Goal: Task Accomplishment & Management: Manage account settings

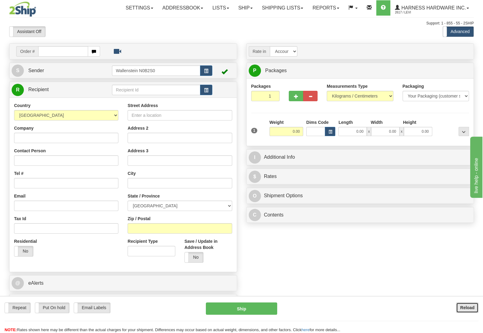
click at [466, 305] on button "Reload" at bounding box center [467, 307] width 22 height 10
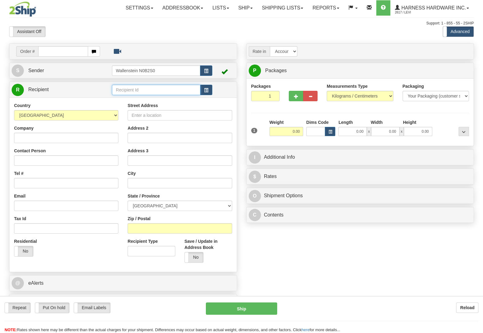
click at [136, 87] on input "text" at bounding box center [156, 90] width 88 height 10
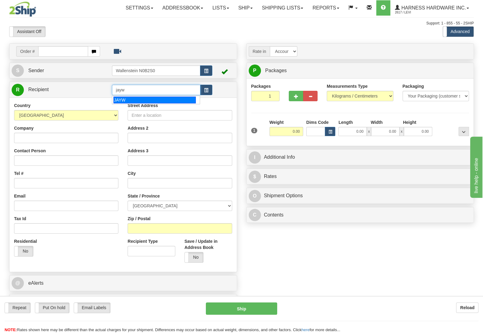
click at [133, 98] on div "JAYW" at bounding box center [154, 100] width 82 height 7
type input "JAYW"
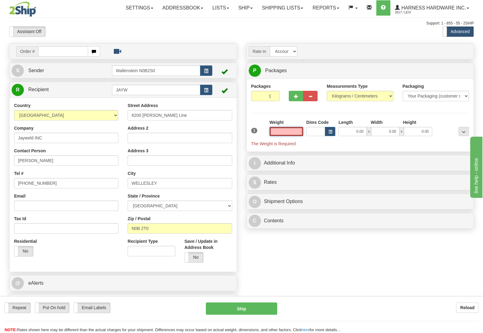
click at [284, 128] on input "text" at bounding box center [286, 131] width 34 height 9
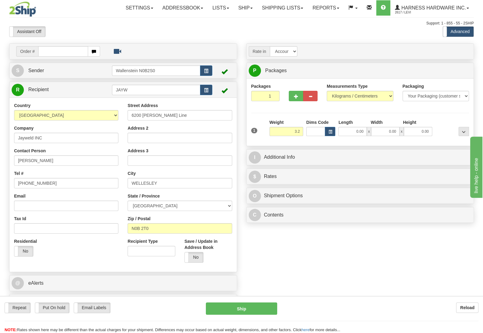
type input "3.20"
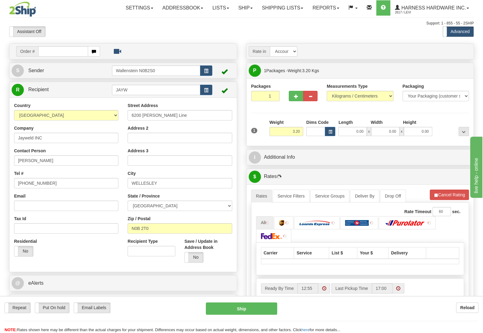
click at [438, 114] on div "Packages 1 1 Measurements Type" at bounding box center [360, 112] width 218 height 58
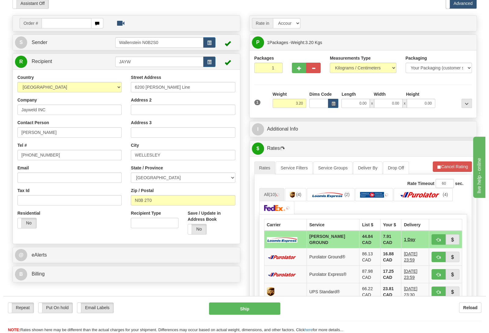
scroll to position [64, 0]
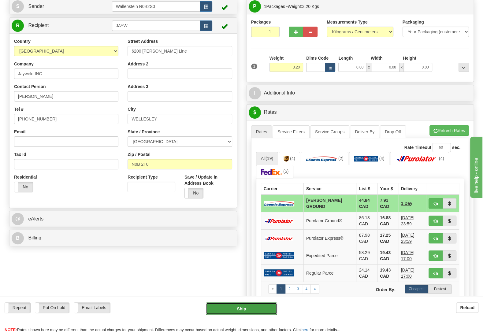
click at [242, 309] on button "Ship" at bounding box center [241, 308] width 71 height 12
type input "DD"
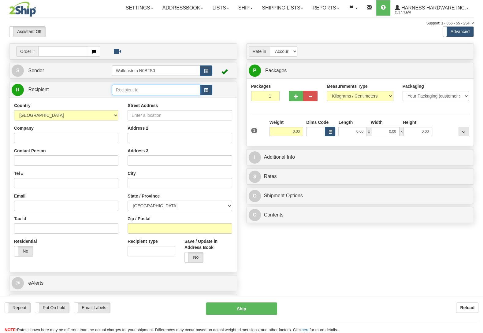
click at [116, 87] on input "text" at bounding box center [156, 90] width 88 height 10
click at [119, 99] on div "CLEM" at bounding box center [154, 100] width 82 height 7
type input "CLEM"
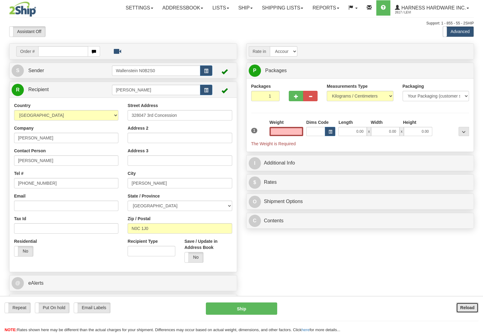
type input "0.00"
click at [460, 308] on button "Reload" at bounding box center [467, 307] width 22 height 10
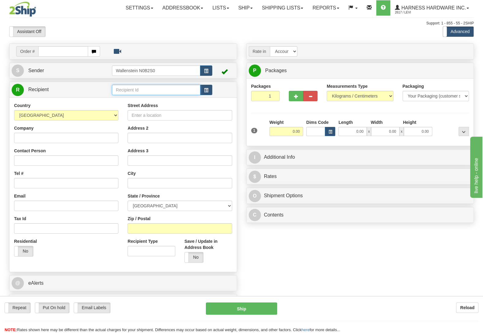
click at [135, 90] on input "text" at bounding box center [156, 90] width 88 height 10
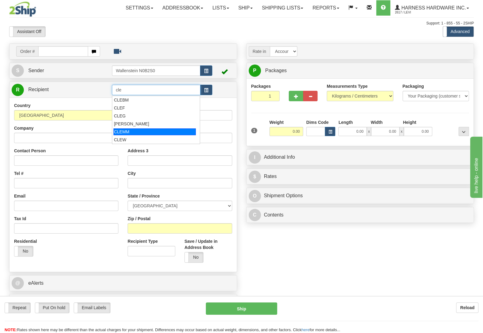
click at [135, 129] on div "CLEMM" at bounding box center [154, 131] width 82 height 7
type input "CLEMM"
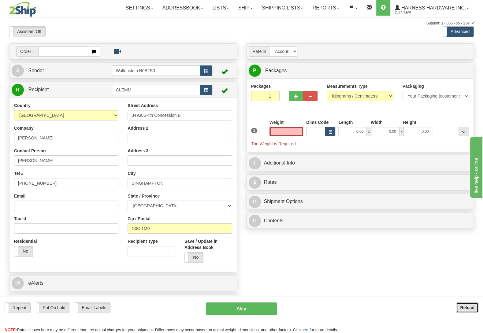
type input "0.00"
click at [458, 306] on button "Reload" at bounding box center [467, 307] width 22 height 10
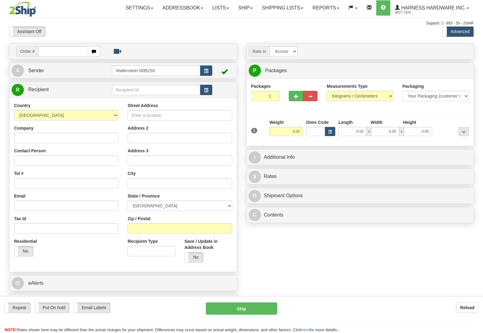
click at [120, 90] on input "text" at bounding box center [156, 90] width 88 height 10
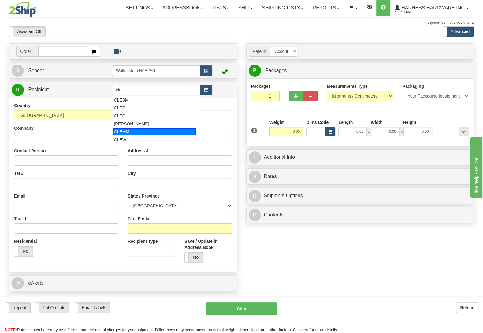
click at [124, 129] on div "CLEMM" at bounding box center [154, 131] width 82 height 7
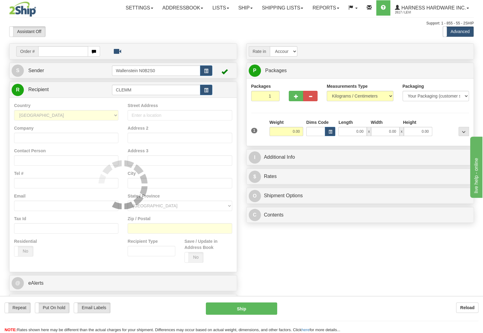
type input "CLEMM"
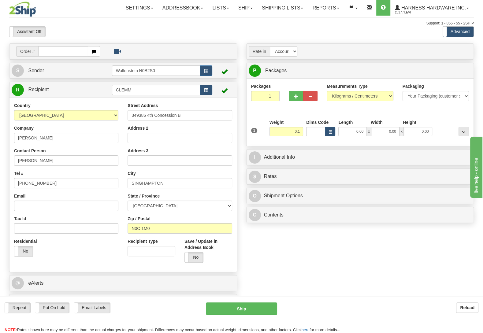
type input "0.10"
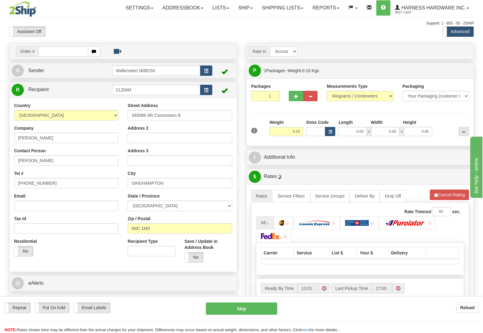
click at [435, 119] on div "Packages 1 1 Measurements Type" at bounding box center [360, 112] width 218 height 58
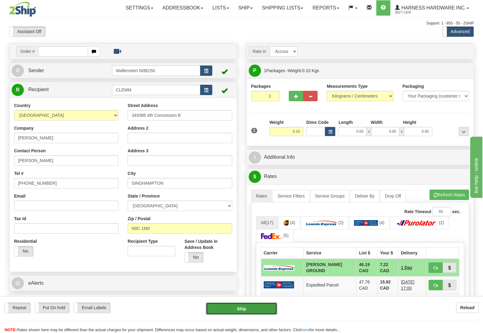
click at [243, 306] on button "Ship" at bounding box center [241, 308] width 71 height 12
type input "DD"
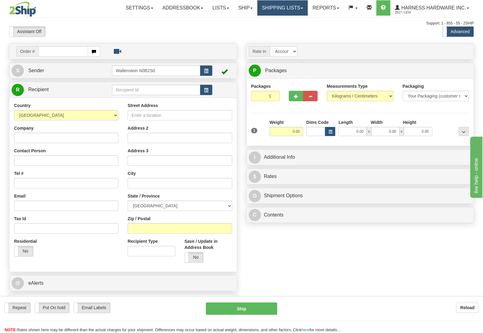
click at [295, 9] on link "Shipping lists" at bounding box center [282, 7] width 50 height 15
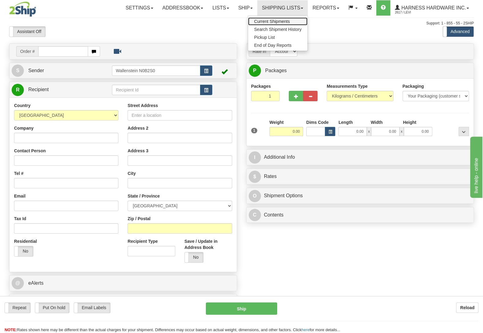
click at [284, 21] on span "Current Shipments" at bounding box center [272, 21] width 36 height 5
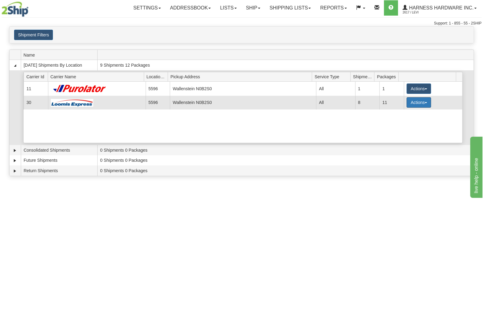
click at [417, 105] on button "Actions" at bounding box center [418, 102] width 24 height 10
click at [409, 114] on link "Details" at bounding box center [406, 114] width 49 height 8
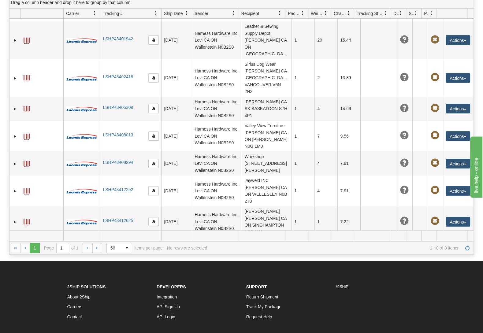
scroll to position [63, 0]
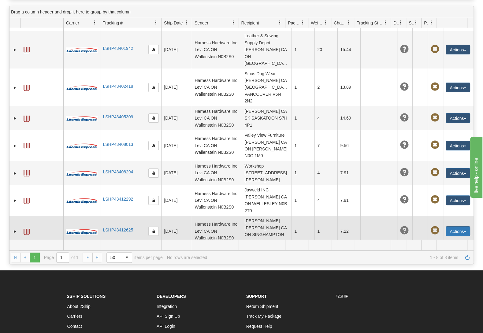
click at [453, 226] on button "Actions" at bounding box center [457, 231] width 24 height 10
click at [447, 238] on link "Edit" at bounding box center [445, 242] width 49 height 8
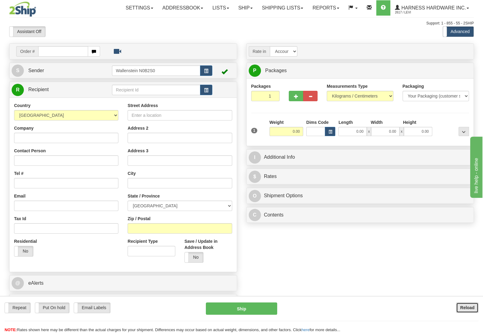
click at [459, 304] on button "Reload" at bounding box center [467, 307] width 22 height 10
click at [143, 89] on input "text" at bounding box center [156, 90] width 88 height 10
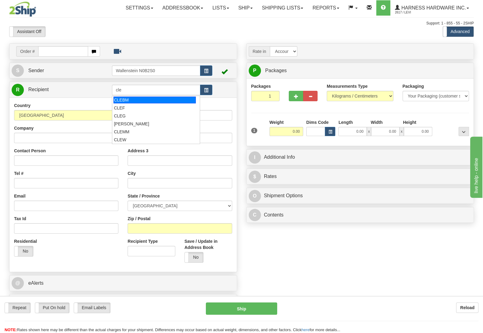
click at [147, 100] on div "CLEBM" at bounding box center [154, 100] width 82 height 7
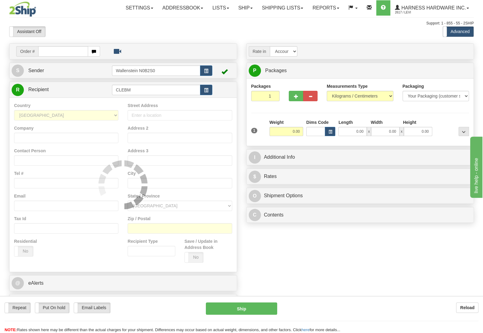
type input "CLEBM"
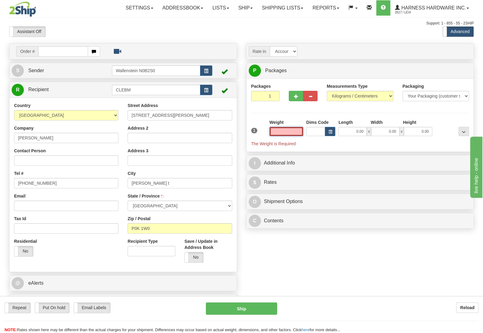
type input "[PERSON_NAME]"
type input "0.00"
click at [471, 307] on b "Reload" at bounding box center [467, 307] width 14 height 5
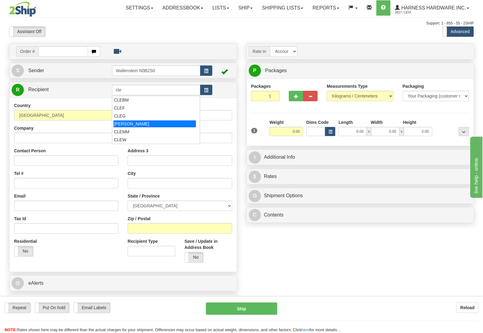
click at [142, 122] on div "CLEM" at bounding box center [154, 123] width 82 height 7
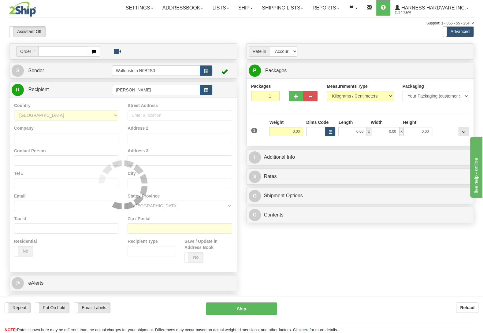
type input "CLEM"
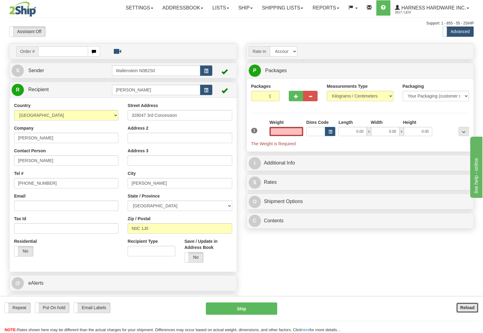
type input "0.00"
click at [474, 305] on button "Reload" at bounding box center [467, 307] width 22 height 10
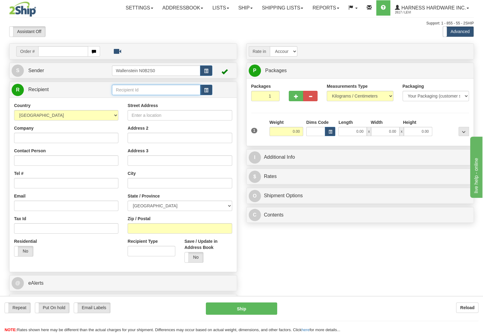
click at [174, 92] on input "text" at bounding box center [156, 90] width 88 height 10
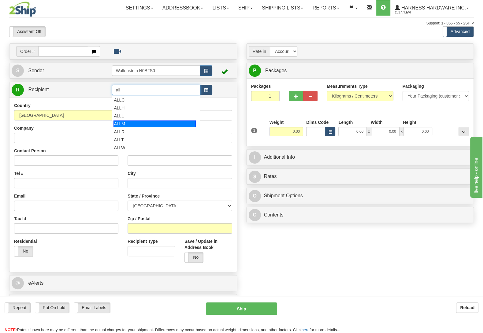
click at [156, 124] on div "ALLM" at bounding box center [154, 123] width 82 height 7
type input "ALLM"
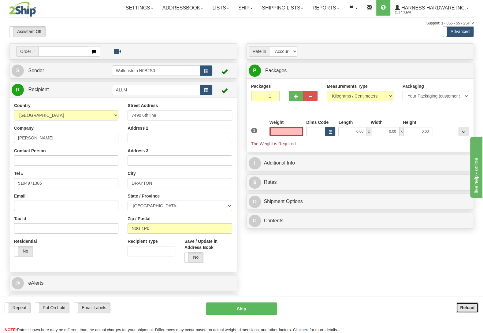
type input "0.00"
click at [470, 308] on b "Reload" at bounding box center [467, 307] width 14 height 5
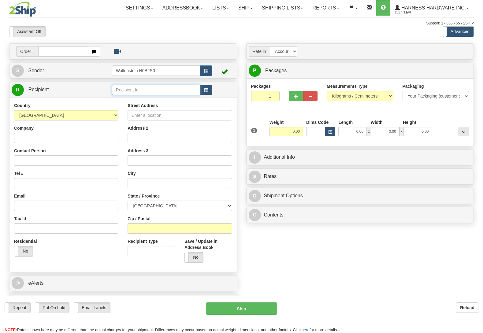
click at [137, 90] on input "text" at bounding box center [156, 90] width 88 height 10
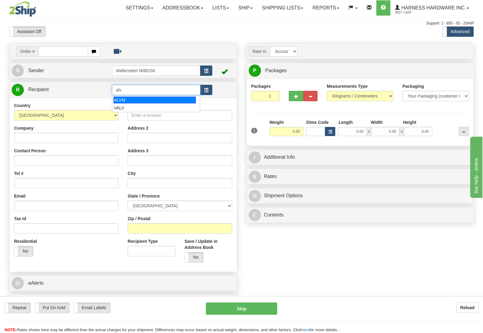
click at [130, 100] on div "ALVM" at bounding box center [154, 100] width 82 height 7
type input "ALVM"
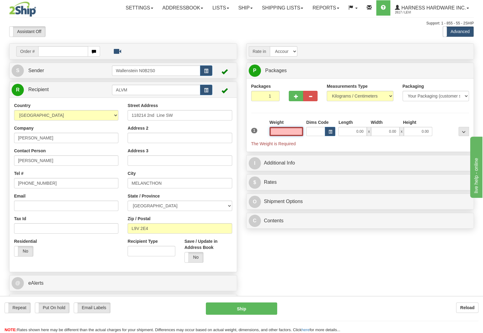
click at [280, 132] on input "text" at bounding box center [286, 131] width 34 height 9
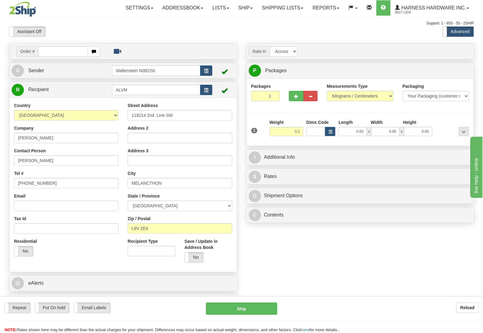
type input "0.20"
click at [447, 129] on div at bounding box center [452, 127] width 37 height 17
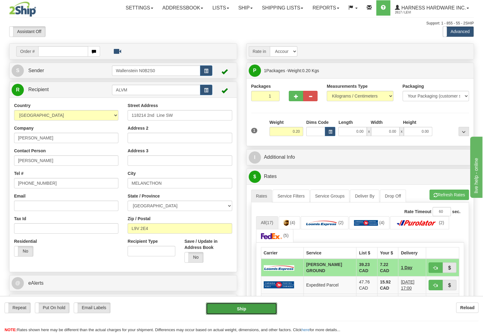
click at [228, 307] on button "Ship" at bounding box center [241, 308] width 71 height 12
type input "DD"
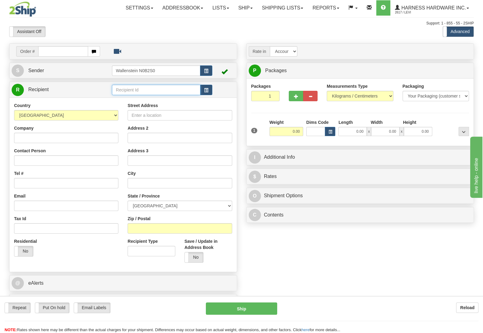
click at [176, 87] on input "text" at bounding box center [156, 90] width 88 height 10
click at [168, 99] on div "ALVM" at bounding box center [154, 100] width 82 height 7
type input "ALVM"
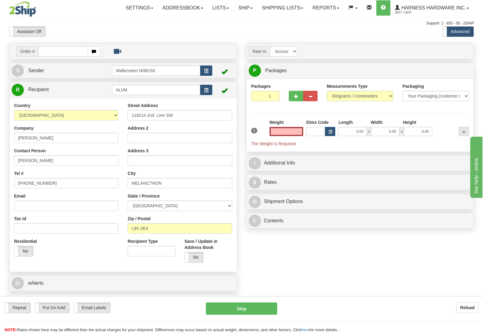
type input "0.00"
drag, startPoint x: 168, startPoint y: 116, endPoint x: 131, endPoint y: 119, distance: 36.9
click at [131, 119] on input "118214 2nd Line SW" at bounding box center [179, 115] width 104 height 10
drag, startPoint x: 151, startPoint y: 185, endPoint x: 130, endPoint y: 186, distance: 20.8
click at [130, 186] on input "MELANCTHON" at bounding box center [179, 183] width 104 height 10
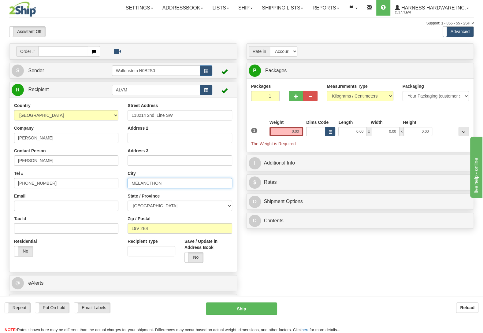
paste input "118214 2nd Line SW"
drag, startPoint x: 171, startPoint y: 183, endPoint x: 130, endPoint y: 185, distance: 41.6
click at [130, 185] on input "118214 2nd Line SW" at bounding box center [179, 183] width 104 height 10
click at [244, 240] on div "Order # S Sender" at bounding box center [242, 178] width 474 height 270
click at [183, 183] on input "118214 2nd Line SW" at bounding box center [179, 183] width 104 height 10
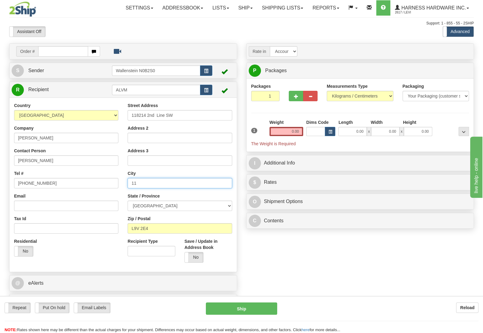
type input "1"
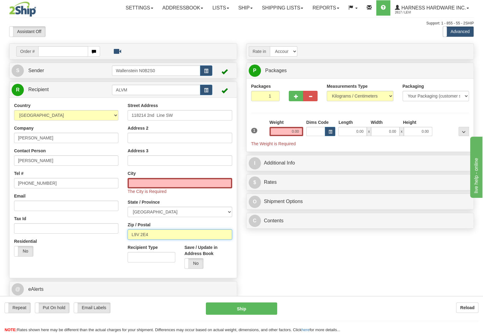
click at [164, 237] on input "L9V 2E4" at bounding box center [179, 234] width 104 height 10
click at [294, 232] on div "Rate in Account Currency ARN AWG AUD AUS BHD BBD BFR BMD BRC BRL GBP UKL BND BG…" at bounding box center [360, 137] width 237 height 189
drag, startPoint x: 308, startPoint y: 254, endPoint x: 304, endPoint y: 255, distance: 3.6
click at [305, 255] on div "Order # S Sender" at bounding box center [242, 181] width 474 height 276
drag, startPoint x: 304, startPoint y: 255, endPoint x: 213, endPoint y: 272, distance: 92.8
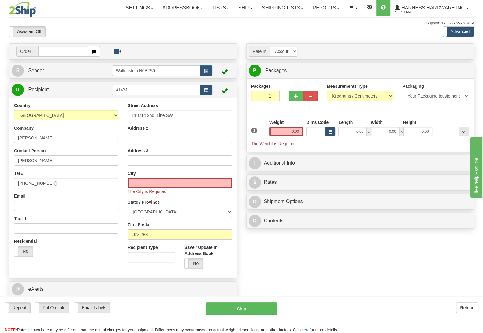
click at [303, 256] on div "Order # S Sender" at bounding box center [242, 181] width 474 height 276
click at [165, 186] on input "text" at bounding box center [179, 183] width 104 height 10
click at [160, 184] on input "text" at bounding box center [179, 183] width 104 height 10
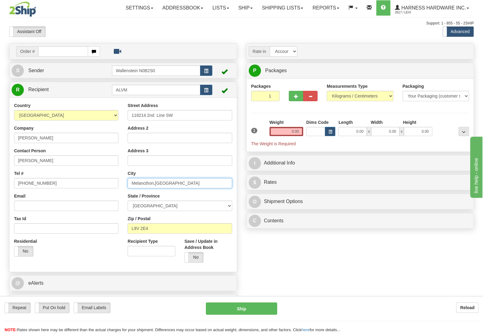
type input "Melancthon,ON"
click at [254, 251] on div "Order # S Sender" at bounding box center [242, 178] width 474 height 270
click at [158, 182] on input "Melancthon,ON" at bounding box center [179, 183] width 104 height 10
click at [162, 183] on input "Melancthon,ON" at bounding box center [179, 183] width 104 height 10
drag, startPoint x: 156, startPoint y: 184, endPoint x: 130, endPoint y: 187, distance: 25.9
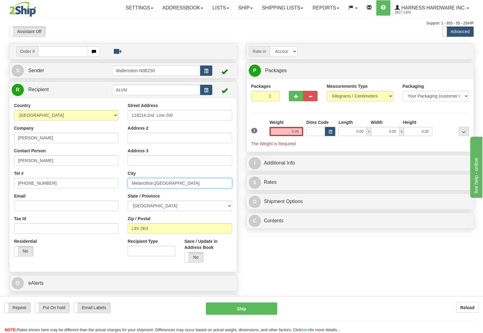
click at [130, 187] on input "Melancthon,ON" at bounding box center [179, 183] width 104 height 10
click at [166, 183] on input "Melancthon,ON" at bounding box center [179, 183] width 104 height 10
drag, startPoint x: 160, startPoint y: 184, endPoint x: 125, endPoint y: 182, distance: 34.6
click at [127, 182] on input "Melancthon,ON" at bounding box center [179, 183] width 104 height 10
click at [159, 187] on input "Melancthon,ON" at bounding box center [179, 183] width 104 height 10
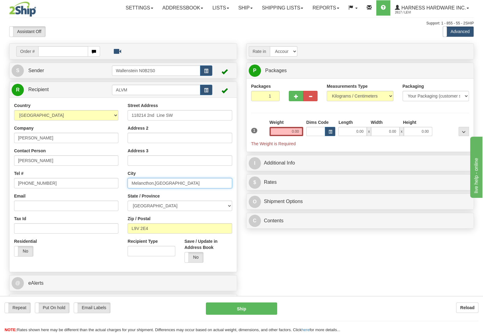
drag, startPoint x: 158, startPoint y: 185, endPoint x: 130, endPoint y: 184, distance: 27.5
click at [130, 184] on input "Melancthon,ON" at bounding box center [179, 183] width 104 height 10
drag, startPoint x: 46, startPoint y: 185, endPoint x: 17, endPoint y: 185, distance: 28.4
click at [17, 185] on input "(519)741-6189" at bounding box center [66, 183] width 104 height 10
click at [461, 309] on b "Reload" at bounding box center [467, 307] width 14 height 5
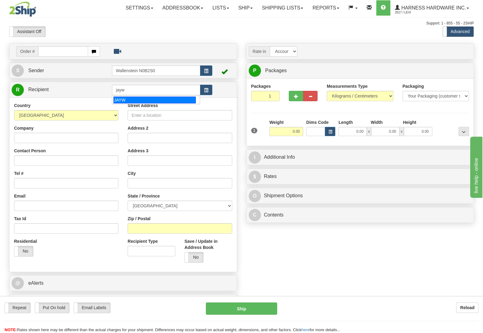
click at [131, 98] on div "JAYW" at bounding box center [154, 100] width 82 height 7
type input "JAYW"
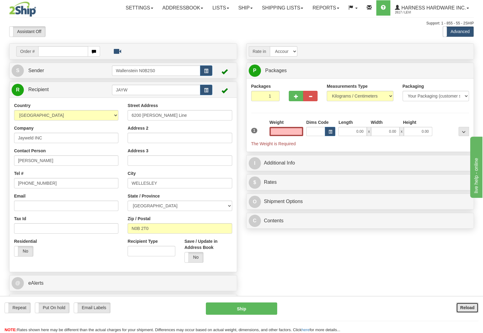
type input "0.00"
click at [469, 310] on button "Reload" at bounding box center [467, 307] width 22 height 10
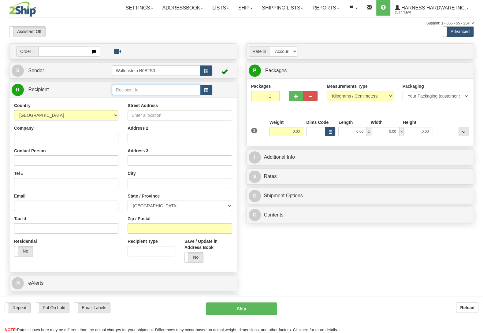
click at [140, 91] on input "text" at bounding box center [156, 90] width 88 height 10
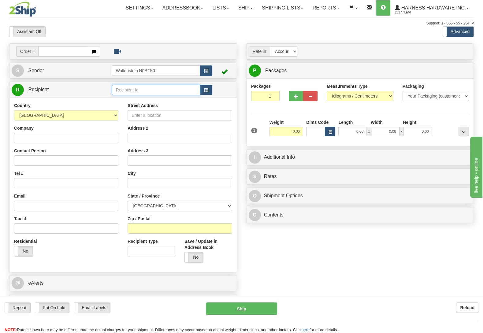
click at [140, 91] on input "text" at bounding box center [156, 90] width 88 height 10
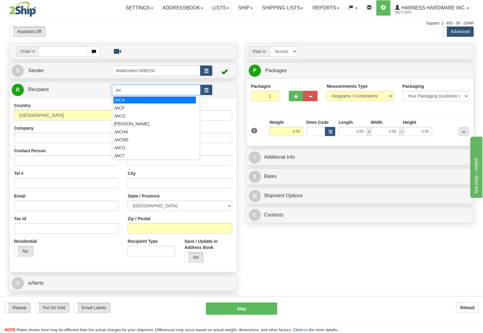
click at [139, 99] on div "JACA" at bounding box center [154, 100] width 82 height 7
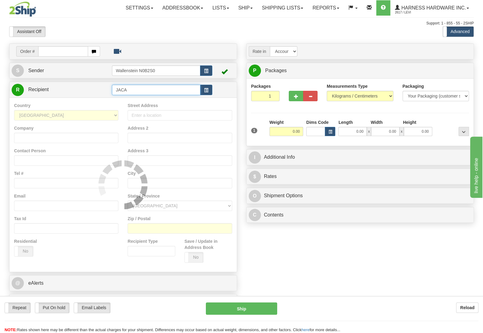
type input "JACA"
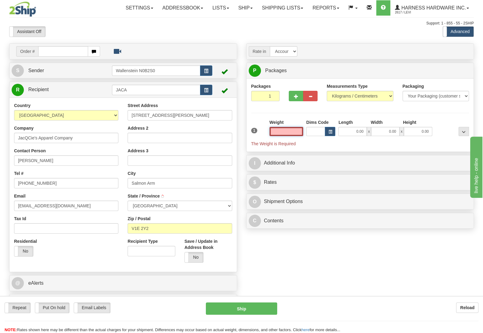
type input "SALMON ARM"
type input "0.00"
click at [461, 306] on b "Reload" at bounding box center [467, 307] width 14 height 5
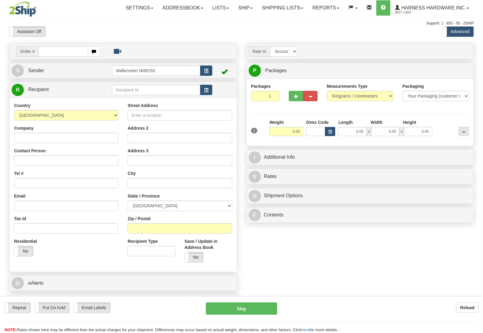
click at [132, 90] on input "text" at bounding box center [156, 90] width 88 height 10
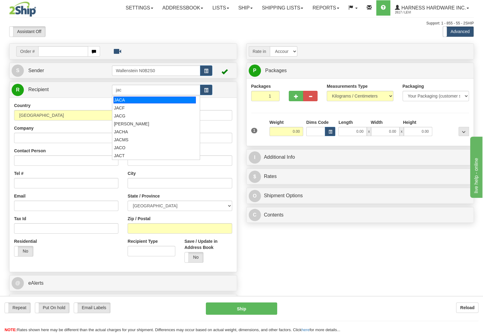
click at [148, 89] on input "jac" at bounding box center [156, 90] width 88 height 10
type input "j"
click at [154, 98] on div "JAYW" at bounding box center [154, 100] width 82 height 7
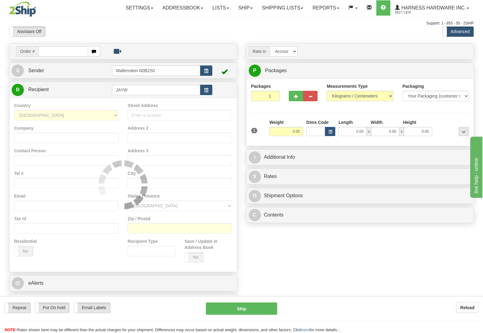
type input "JAYW"
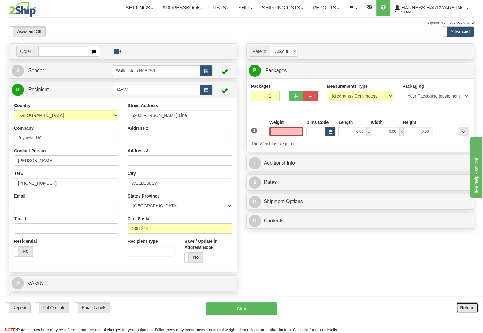
type input "0.00"
click at [461, 304] on button "Reload" at bounding box center [467, 307] width 22 height 10
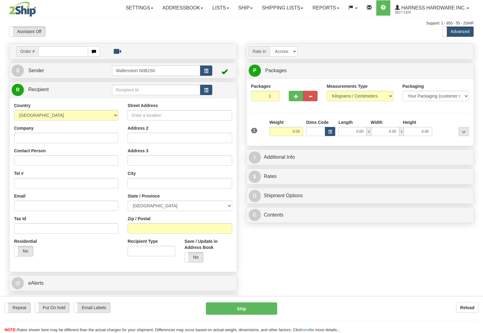
click at [143, 89] on input "text" at bounding box center [156, 90] width 88 height 10
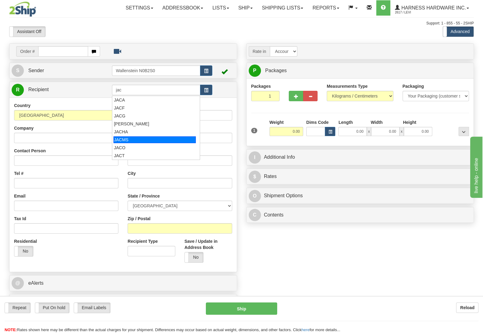
click at [148, 141] on div "JACMS" at bounding box center [154, 139] width 82 height 7
type input "JACMS"
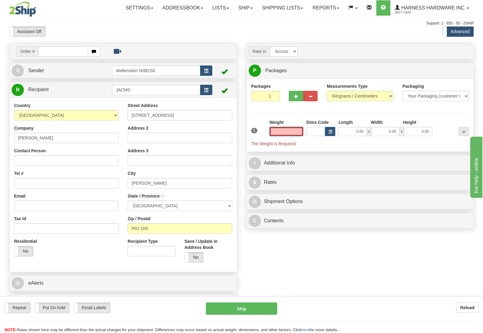
type input "ENGLEHART"
type input "0.00"
click at [460, 307] on b "Reload" at bounding box center [467, 307] width 14 height 5
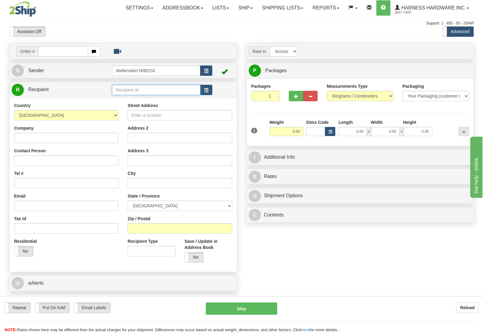
click at [155, 93] on input "text" at bounding box center [156, 90] width 88 height 10
type input "jayww"
click at [73, 136] on input "Company" at bounding box center [66, 138] width 104 height 10
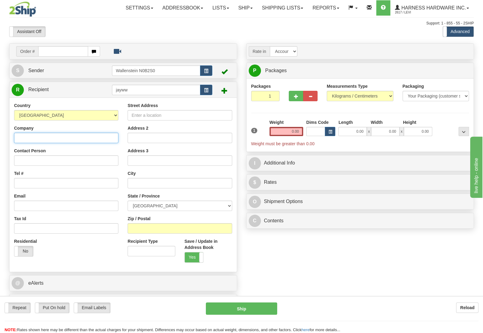
paste input "Jaywell MFG"
type input "Jaywell MFG"
click at [44, 160] on input "Contact Person" at bounding box center [66, 160] width 104 height 10
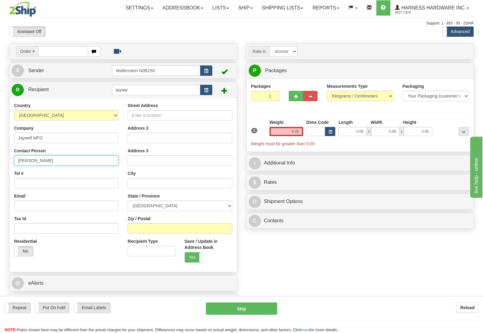
type input "Jacob"
click at [161, 231] on input "Zip / Postal" at bounding box center [179, 228] width 104 height 10
type input "n0c 1e0"
click at [309, 264] on div "Order # S Sender" at bounding box center [242, 178] width 474 height 270
type input "FLESHERTON"
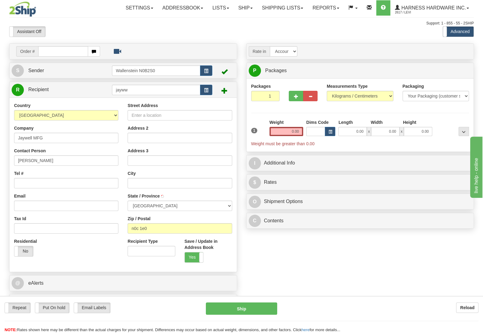
select select "ON"
click at [164, 119] on input "Street Address" at bounding box center [179, 115] width 104 height 10
paste input "407532 Grey RD 4"
type input "407532 Grey RD 4"
click at [272, 266] on div "Order # S Sender" at bounding box center [242, 178] width 474 height 270
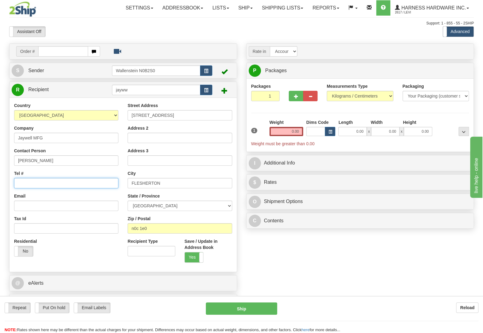
click at [43, 183] on input "Tel #" at bounding box center [66, 183] width 104 height 10
type input "(705)888-2005"
click at [276, 131] on input "0.00" at bounding box center [286, 131] width 34 height 9
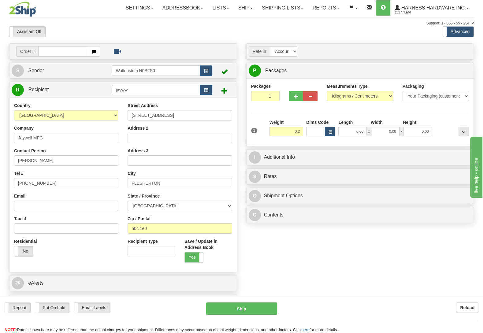
type input "0.20"
click at [445, 126] on div at bounding box center [452, 127] width 37 height 17
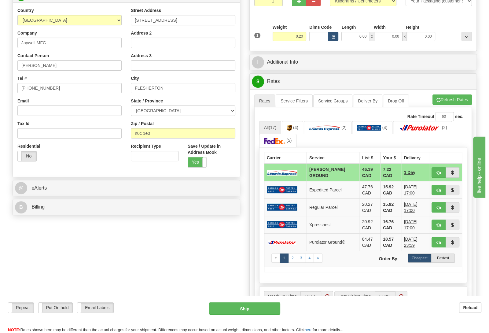
scroll to position [96, 0]
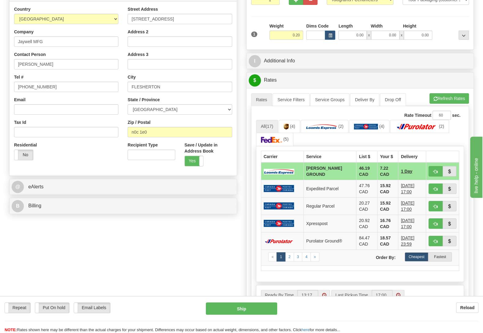
click at [259, 318] on div "Repeat Repeat Put On hold Put On hold Print Order Slip Print Order Slip Email L…" at bounding box center [241, 317] width 483 height 31
click at [259, 309] on button "Ship" at bounding box center [241, 308] width 71 height 12
type input "DD"
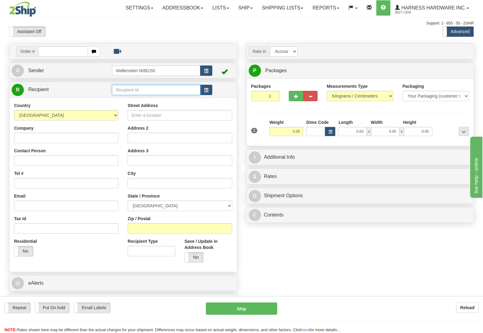
click at [116, 92] on input "text" at bounding box center [156, 90] width 88 height 10
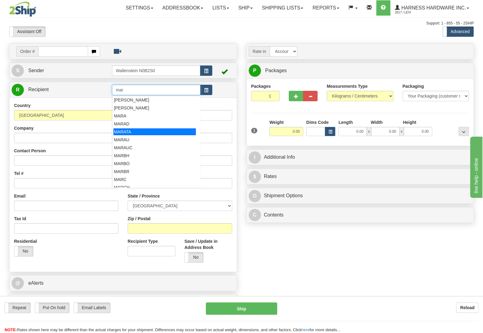
click at [123, 129] on div "MARATA" at bounding box center [154, 131] width 82 height 7
type input "MARATA"
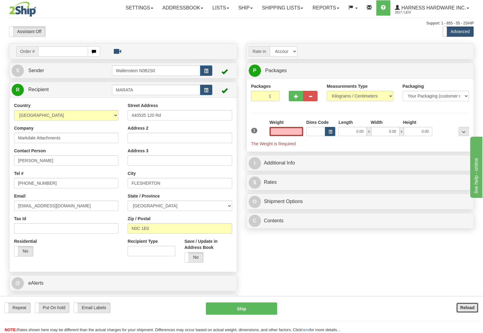
type input "0.00"
click at [459, 308] on button "Reload" at bounding box center [467, 307] width 22 height 10
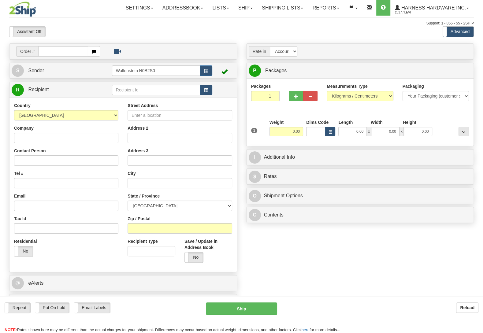
click at [146, 93] on input "text" at bounding box center [156, 90] width 88 height 10
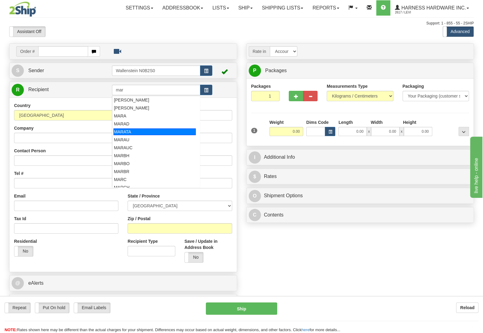
click at [150, 130] on div "MARATA" at bounding box center [154, 131] width 82 height 7
type input "MARATA"
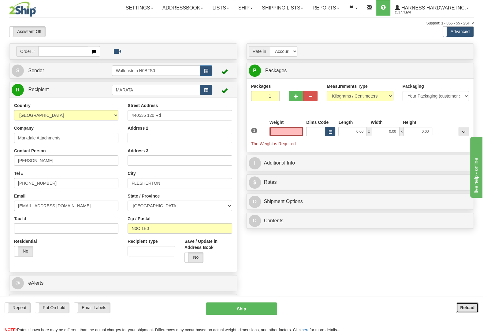
type input "0.00"
click at [459, 305] on button "Reload" at bounding box center [467, 307] width 22 height 10
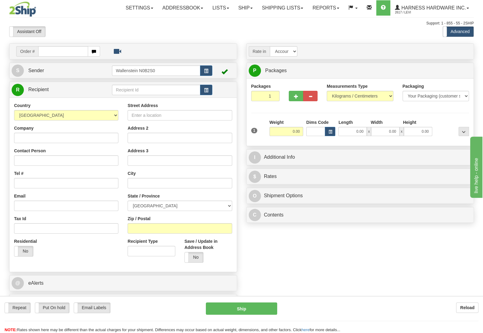
click at [180, 95] on td at bounding box center [162, 89] width 100 height 13
click at [179, 95] on input "text" at bounding box center [156, 90] width 88 height 10
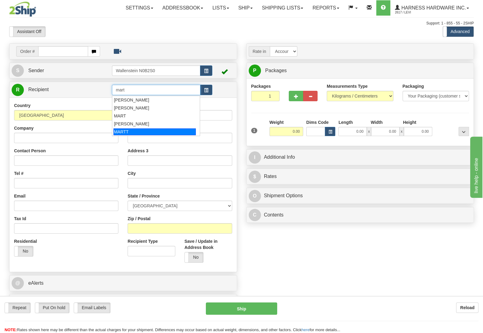
click at [151, 130] on div "MARTT" at bounding box center [154, 131] width 82 height 7
type input "MARTT"
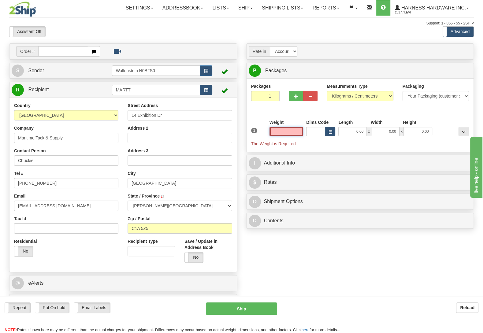
type input "CHARLOTTETOWN"
type input "0.00"
click at [463, 308] on b "Reload" at bounding box center [467, 307] width 14 height 5
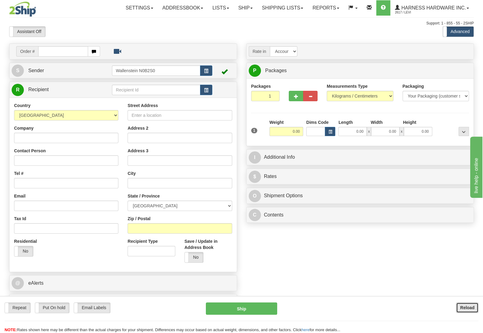
click at [463, 309] on b "Reload" at bounding box center [467, 307] width 14 height 5
click at [142, 90] on input "text" at bounding box center [156, 90] width 88 height 10
type input "MARTATCH"
click at [32, 141] on input "Company" at bounding box center [66, 138] width 104 height 10
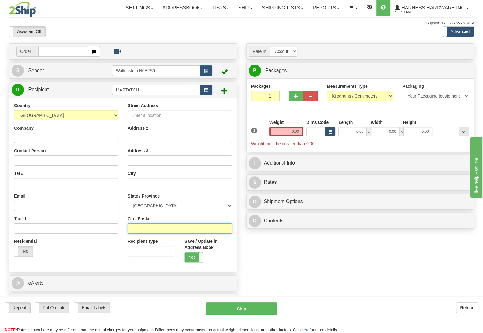
click at [168, 232] on input "Zip / Postal" at bounding box center [179, 228] width 104 height 10
type input "N0B 2T0"
click at [259, 260] on div "Order # S Sender" at bounding box center [242, 178] width 474 height 270
type input "WELLESLEY"
select select "ON"
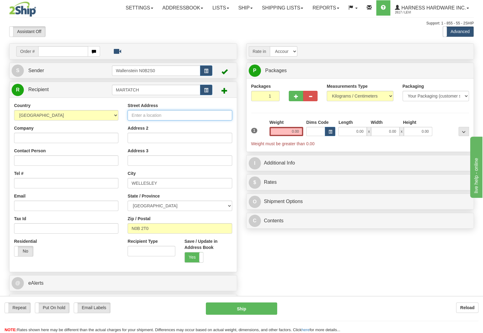
click at [179, 116] on input "Street Address" at bounding box center [179, 115] width 104 height 10
paste input "4350 Hessen Strasse"
type input "4350 Hessen Strasse"
click at [287, 260] on div "Order # S Sender" at bounding box center [242, 178] width 474 height 270
click at [29, 159] on input "Contact Person" at bounding box center [66, 160] width 104 height 10
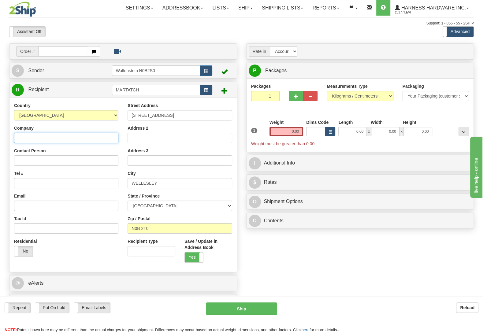
click at [32, 142] on input "Company" at bounding box center [66, 138] width 104 height 10
drag, startPoint x: 139, startPoint y: 88, endPoint x: 107, endPoint y: 87, distance: 32.4
click at [112, 87] on input "MARTATCH" at bounding box center [156, 90] width 88 height 10
click at [35, 140] on input "Company" at bounding box center [66, 138] width 104 height 10
paste input "MARTATCH"
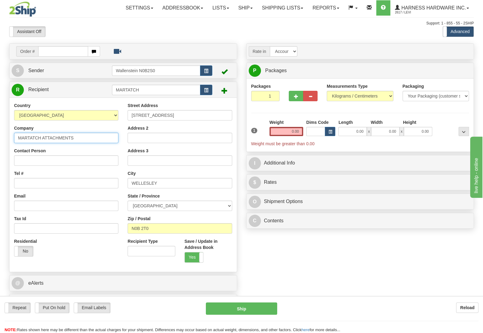
type input "MARTATCH ATTACHMENTS"
click at [55, 161] on input "Contact Person" at bounding box center [66, 160] width 104 height 10
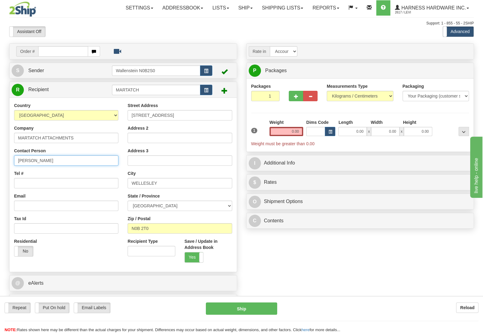
type input "John"
click at [42, 187] on input "Tel #" at bounding box center [66, 183] width 104 height 10
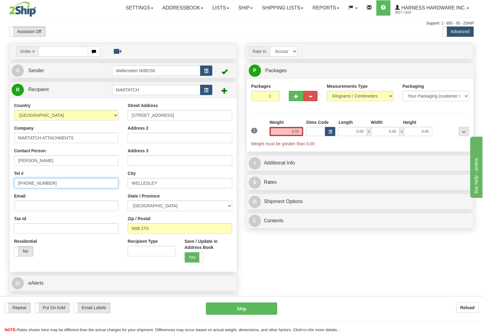
type input "(519)699-4668"
click at [296, 264] on div "Order # S Sender" at bounding box center [242, 178] width 474 height 270
click at [291, 128] on input "0.00" at bounding box center [286, 131] width 34 height 9
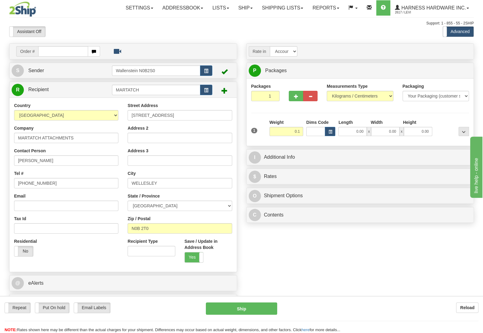
type input "0.10"
click at [440, 119] on div "Packages 1 1 Measurements Type" at bounding box center [360, 112] width 218 height 58
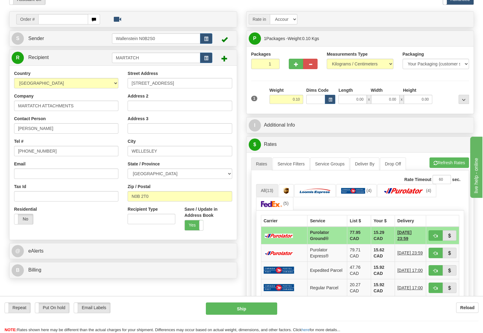
scroll to position [64, 0]
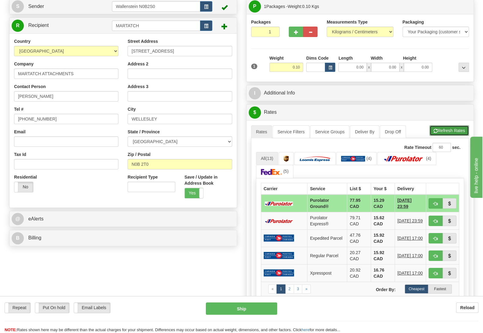
click at [441, 136] on button "Refresh Rates" at bounding box center [448, 130] width 39 height 10
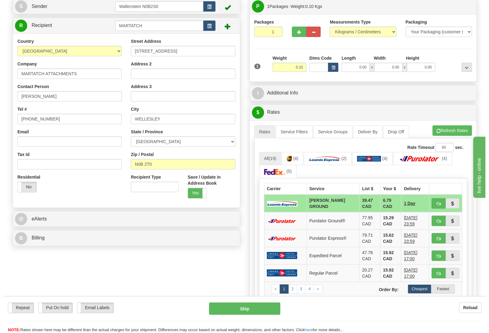
scroll to position [96, 0]
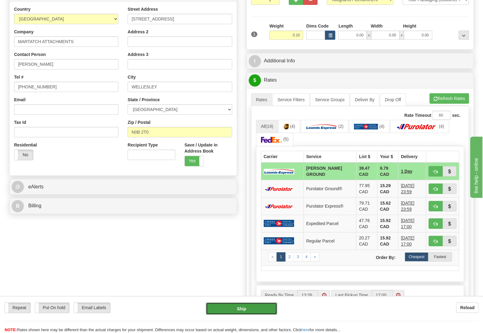
click at [232, 311] on button "Ship" at bounding box center [241, 308] width 71 height 12
type input "DD"
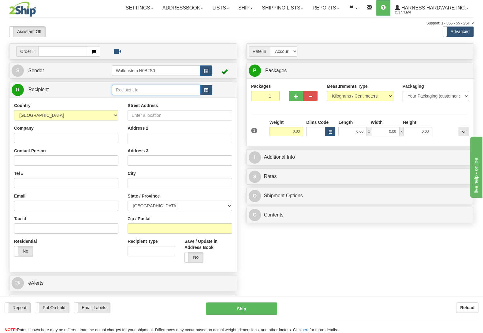
click at [142, 92] on input "text" at bounding box center [156, 90] width 88 height 10
click at [134, 107] on div "JJM" at bounding box center [154, 108] width 82 height 7
type input "JJM"
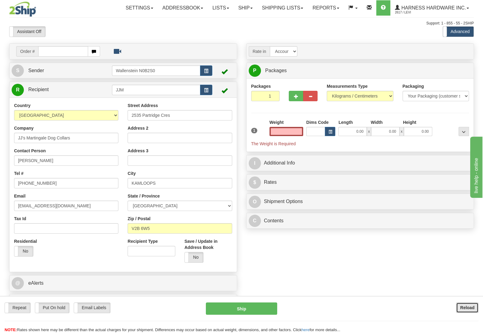
type input "0.00"
click at [460, 307] on button "Reload" at bounding box center [467, 307] width 22 height 10
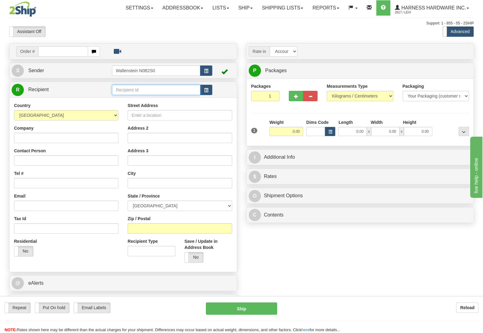
click at [148, 89] on input "text" at bounding box center [156, 90] width 88 height 10
click at [144, 116] on div "JMBM" at bounding box center [154, 116] width 82 height 7
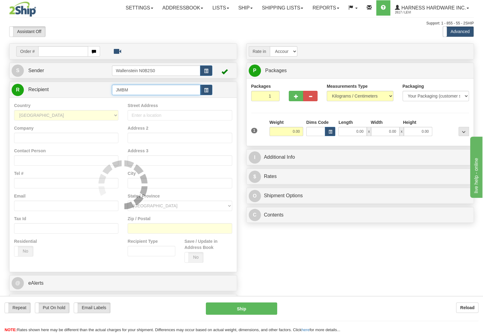
type input "JMBM"
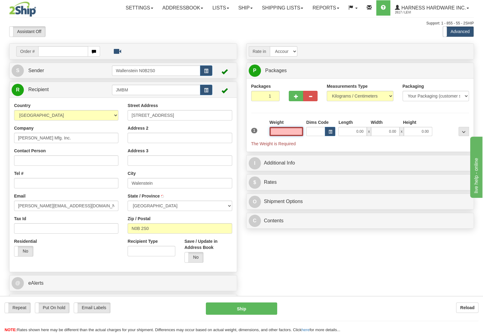
type input "WALLENSTEIN"
type input "0.00"
click at [473, 305] on button "Reload" at bounding box center [467, 307] width 22 height 10
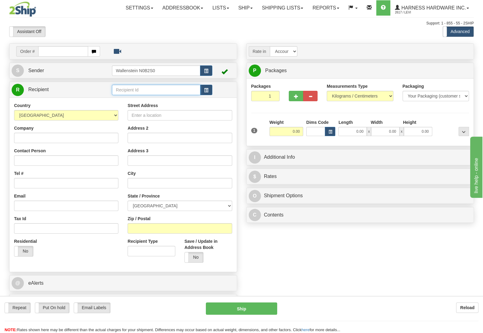
click at [157, 90] on input "text" at bounding box center [156, 90] width 88 height 10
click at [270, 12] on link "Shipping lists" at bounding box center [282, 7] width 50 height 15
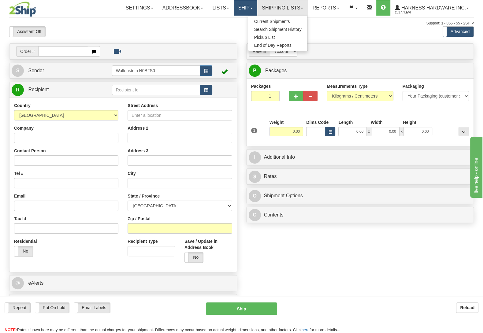
click at [234, 5] on link "Ship" at bounding box center [246, 7] width 24 height 15
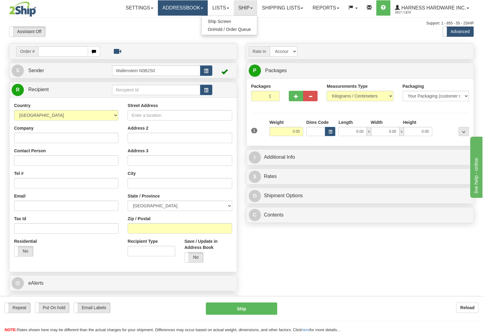
click at [191, 9] on link "Addressbook" at bounding box center [183, 7] width 50 height 15
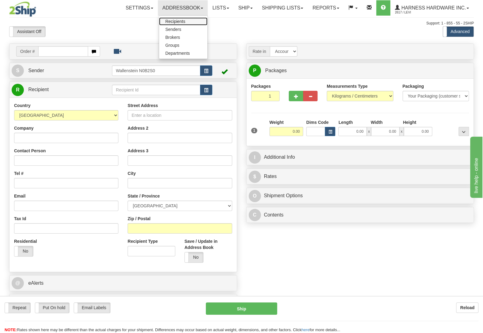
click at [181, 25] on link "Recipients" at bounding box center [183, 21] width 48 height 8
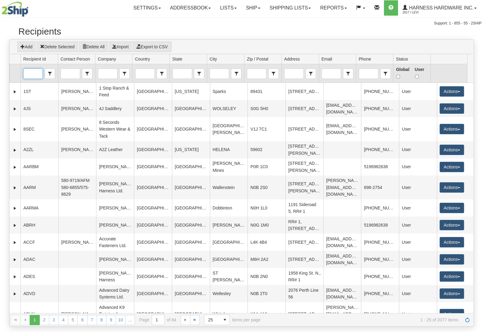
click at [37, 73] on input "Recipient Id" at bounding box center [33, 74] width 19 height 10
type input "J"
click at [262, 74] on input "Zip / Postal" at bounding box center [256, 74] width 19 height 10
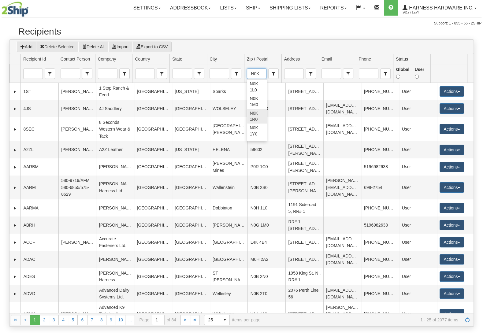
click at [256, 117] on span "N0K 1R0" at bounding box center [256, 116] width 14 height 12
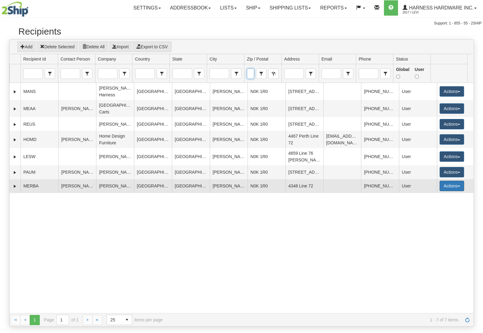
type input "N0K 1R0"
click at [439, 191] on button "Actions" at bounding box center [451, 186] width 24 height 10
click at [422, 233] on link "Ship" at bounding box center [439, 229] width 49 height 8
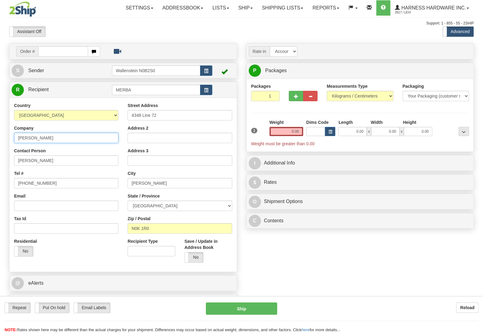
click at [51, 138] on input "Mervin Bauman" at bounding box center [66, 138] width 104 height 10
type input "M"
type input "JM Bauman"
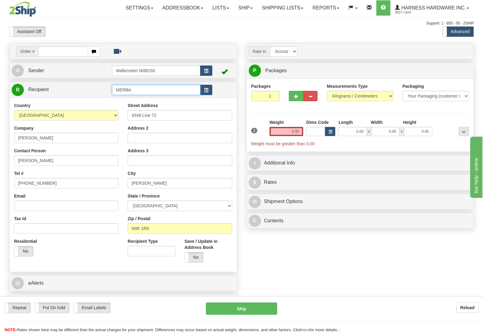
click at [149, 91] on input "MERBA" at bounding box center [156, 90] width 88 height 10
type input "M"
type input "JMBAUMAN"
click at [297, 133] on input "0.00" at bounding box center [286, 131] width 34 height 9
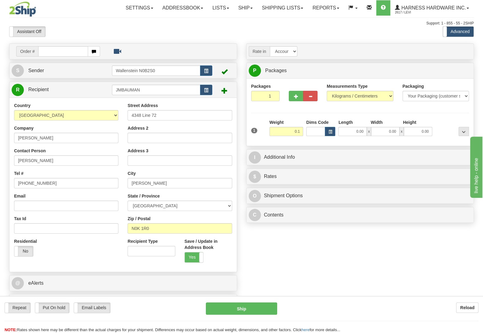
type input "0.10"
click at [440, 120] on div at bounding box center [452, 127] width 37 height 17
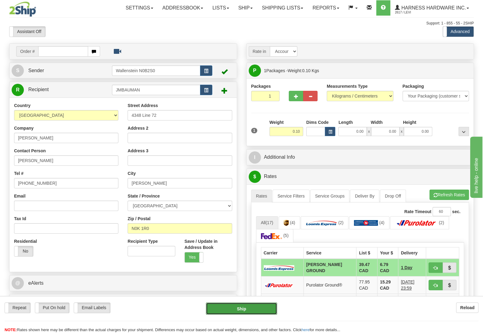
click at [243, 306] on button "Ship" at bounding box center [241, 308] width 71 height 12
type input "DD"
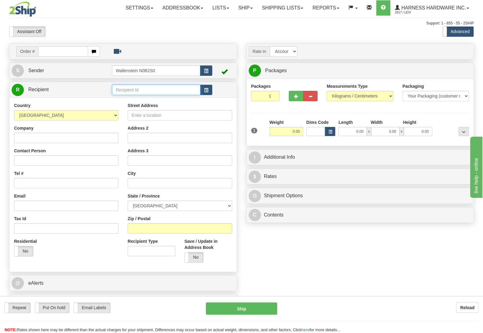
click at [142, 93] on input "text" at bounding box center [156, 90] width 88 height 10
click at [131, 101] on div "THIL" at bounding box center [154, 100] width 82 height 7
type input "THIL"
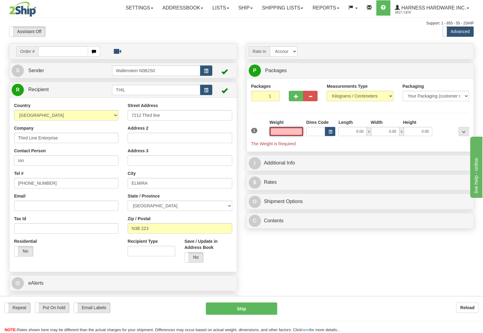
click at [269, 132] on input "text" at bounding box center [286, 131] width 34 height 9
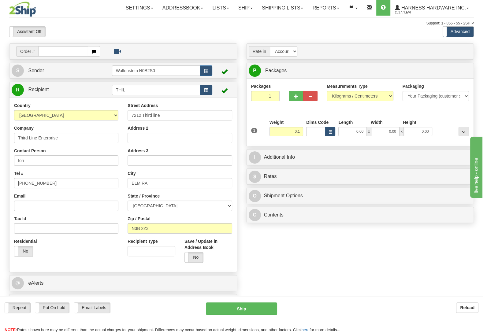
type input "0.10"
click at [452, 119] on div "Packages 1 1 Measurements Type" at bounding box center [360, 112] width 218 height 58
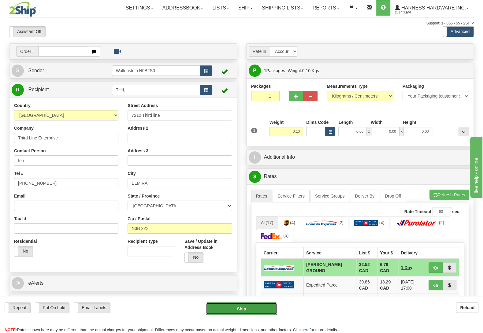
click at [242, 307] on button "Ship" at bounding box center [241, 308] width 71 height 12
type input "DD"
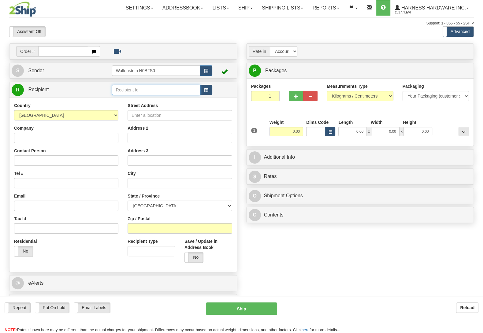
click at [138, 88] on input "text" at bounding box center [156, 90] width 88 height 10
type input "wilfr"
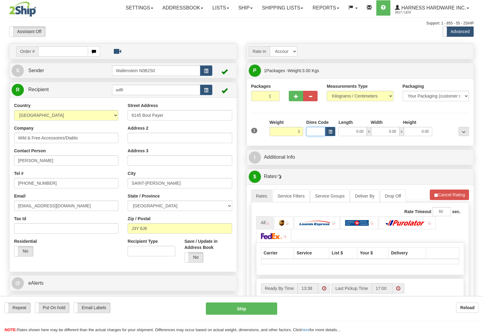
type input "3.00"
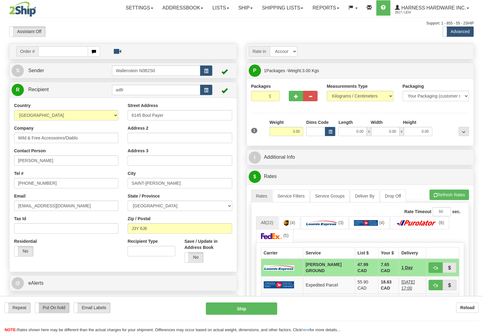
click at [57, 306] on label "Put On hold" at bounding box center [52, 308] width 34 height 10
click at [240, 307] on button "Hold" at bounding box center [241, 308] width 71 height 12
type input "DD"
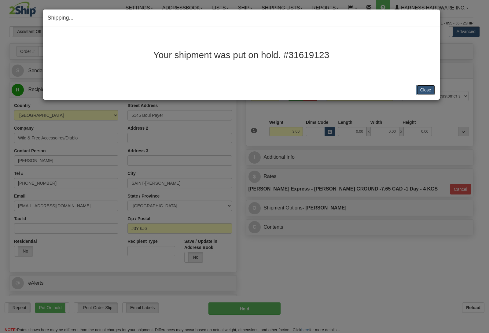
click at [427, 88] on button "Close" at bounding box center [425, 90] width 19 height 10
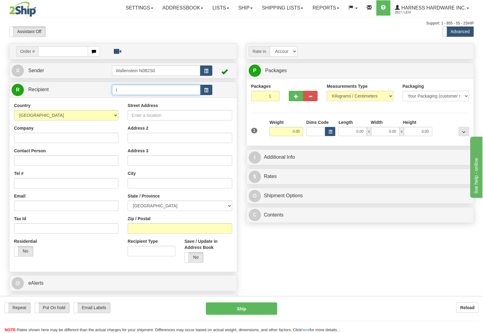
click at [140, 90] on input "t" at bounding box center [156, 90] width 88 height 10
type input "trih"
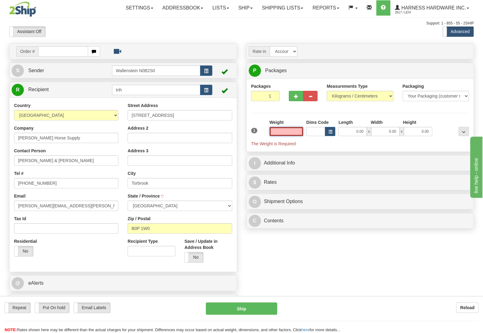
type input "TORBROOK"
type input "3.00"
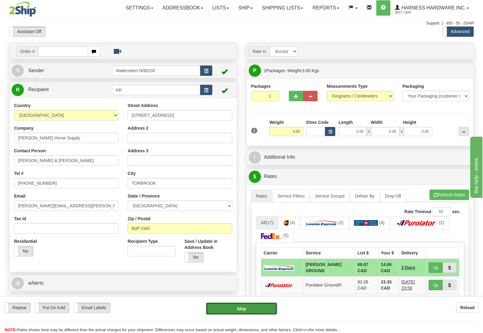
click at [233, 309] on button "Ship" at bounding box center [241, 308] width 71 height 12
type input "DD"
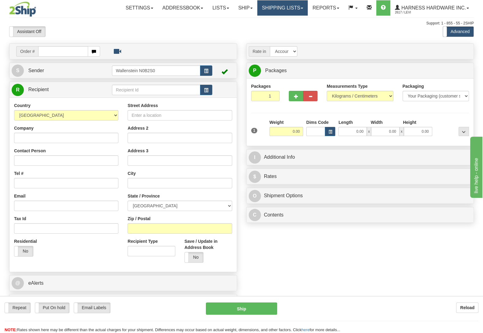
click at [283, 8] on link "Shipping lists" at bounding box center [282, 7] width 50 height 15
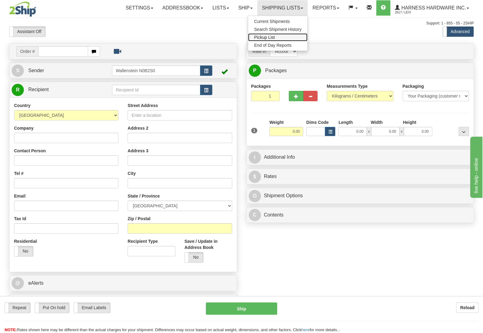
click at [270, 38] on span "Pickup List" at bounding box center [264, 37] width 21 height 5
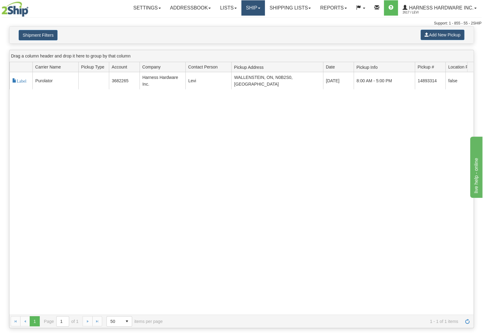
click at [246, 10] on link "Ship" at bounding box center [253, 7] width 24 height 15
click at [240, 21] on link "Ship Screen" at bounding box center [236, 21] width 55 height 8
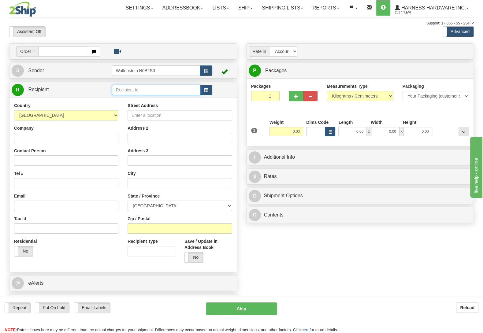
click at [139, 90] on input "text" at bounding box center [156, 90] width 88 height 10
type input "ivabm"
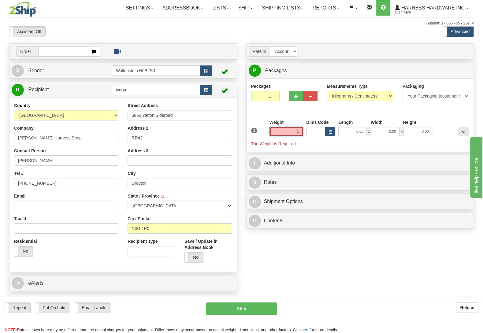
type input "12"
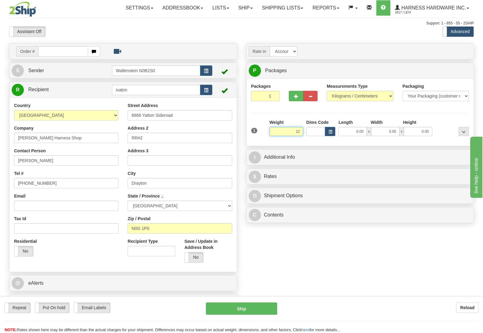
type input "DRAYTON"
type input "12.50"
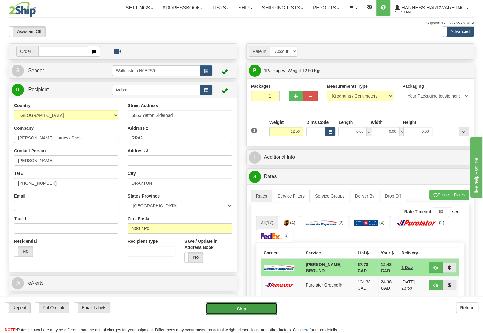
click at [239, 308] on button "Ship" at bounding box center [241, 308] width 71 height 12
type input "DD"
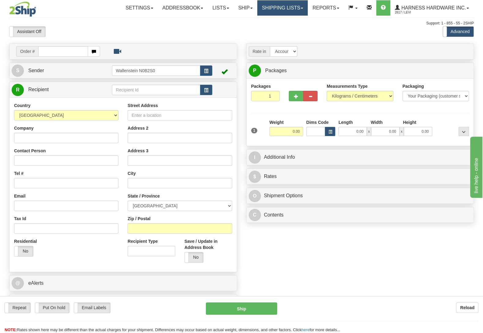
click at [282, 2] on link "Shipping lists" at bounding box center [282, 7] width 50 height 15
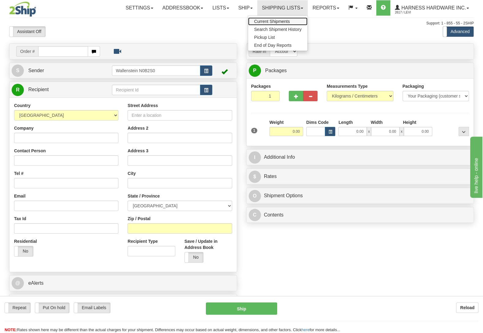
click at [275, 21] on span "Current Shipments" at bounding box center [272, 21] width 36 height 5
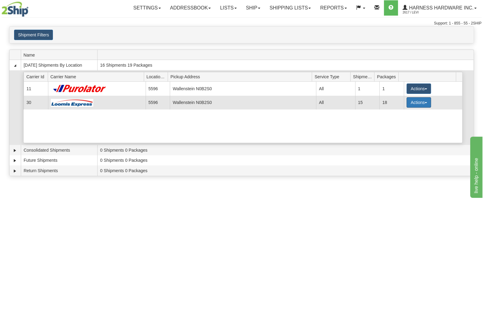
click at [419, 101] on button "Actions" at bounding box center [418, 102] width 24 height 10
click at [406, 115] on link "Details" at bounding box center [406, 114] width 49 height 8
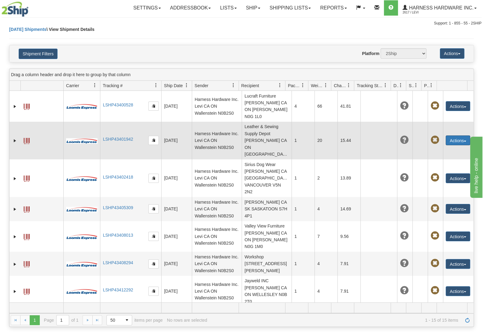
click at [451, 139] on button "Actions" at bounding box center [457, 140] width 24 height 10
click at [450, 148] on link "Edit" at bounding box center [445, 152] width 49 height 8
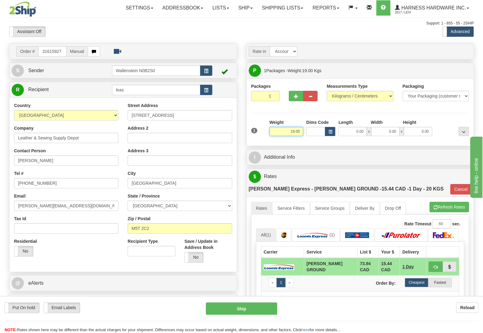
drag, startPoint x: 287, startPoint y: 131, endPoint x: 332, endPoint y: 133, distance: 45.0
click at [303, 133] on input "19.00" at bounding box center [286, 131] width 34 height 9
type input "24.00"
type input "DD"
click at [249, 310] on button "Ship" at bounding box center [241, 308] width 71 height 12
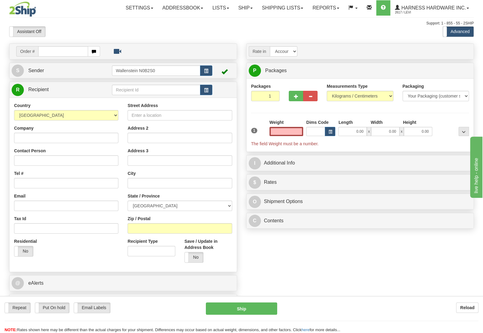
type input "0.00"
click at [131, 92] on input "text" at bounding box center [156, 90] width 88 height 10
type input "wesr"
click at [279, 130] on input "text" at bounding box center [286, 131] width 34 height 9
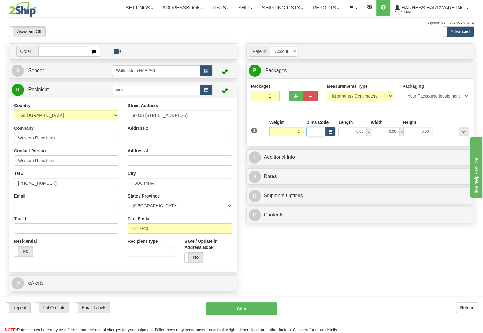
type input "1.00"
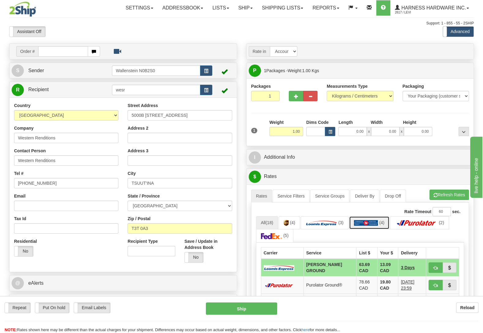
click at [358, 226] on img at bounding box center [366, 223] width 24 height 6
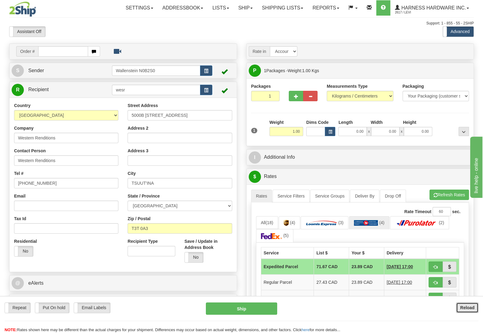
click at [469, 302] on div "Repeat Repeat Put On hold Put On hold Print Order Slip Print Order Slip Email L…" at bounding box center [241, 314] width 483 height 37
click at [469, 306] on b "Reload" at bounding box center [467, 307] width 14 height 5
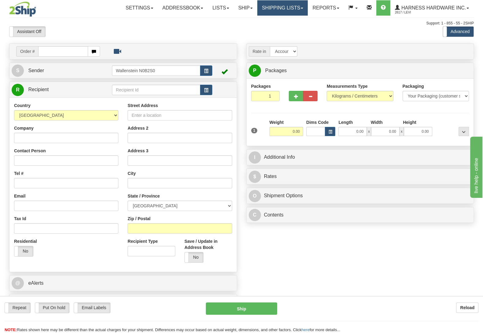
click at [289, 10] on link "Shipping lists" at bounding box center [282, 7] width 50 height 15
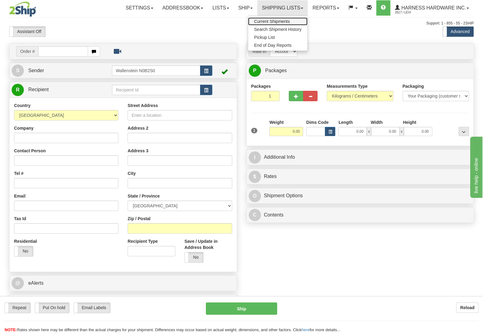
click at [283, 21] on span "Current Shipments" at bounding box center [272, 21] width 36 height 5
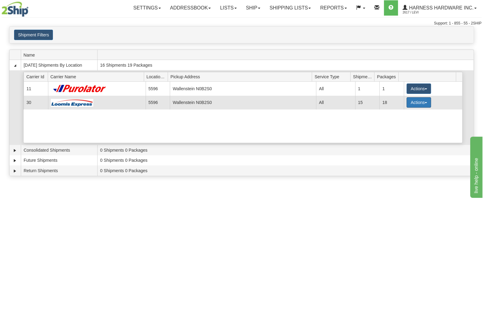
click at [416, 101] on button "Actions" at bounding box center [418, 102] width 24 height 10
click at [400, 115] on span "Details" at bounding box center [396, 114] width 17 height 4
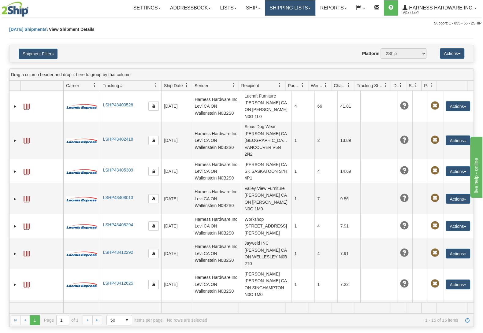
click at [289, 5] on link "Shipping lists" at bounding box center [290, 7] width 50 height 15
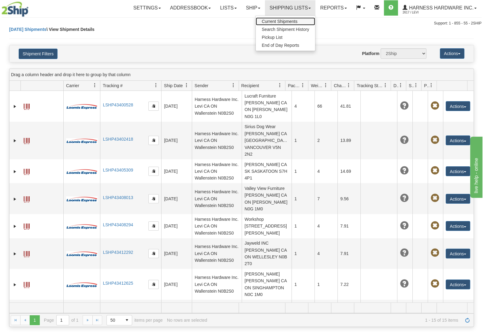
click at [290, 20] on span "Current Shipments" at bounding box center [280, 21] width 36 height 5
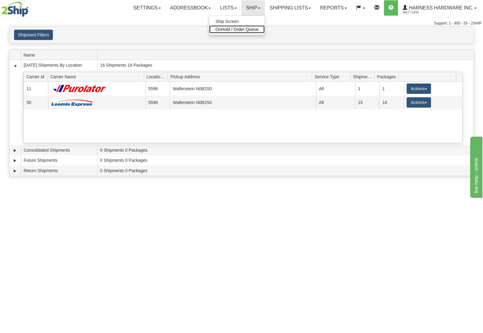
click at [235, 29] on span "OnHold / Order Queue" at bounding box center [236, 29] width 43 height 5
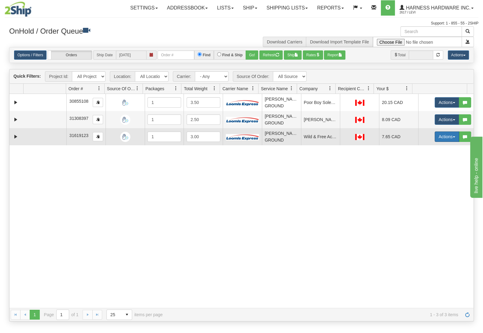
click at [438, 139] on button "Actions" at bounding box center [446, 136] width 24 height 10
click at [416, 173] on span "Ship" at bounding box center [422, 172] width 13 height 5
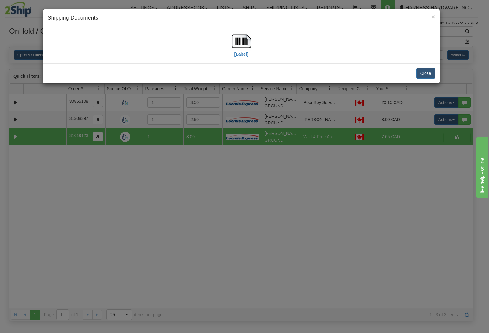
click at [422, 44] on div "[Label]" at bounding box center [242, 44] width 388 height 27
click at [424, 74] on button "Close" at bounding box center [425, 73] width 19 height 10
